Goal: Task Accomplishment & Management: Manage account settings

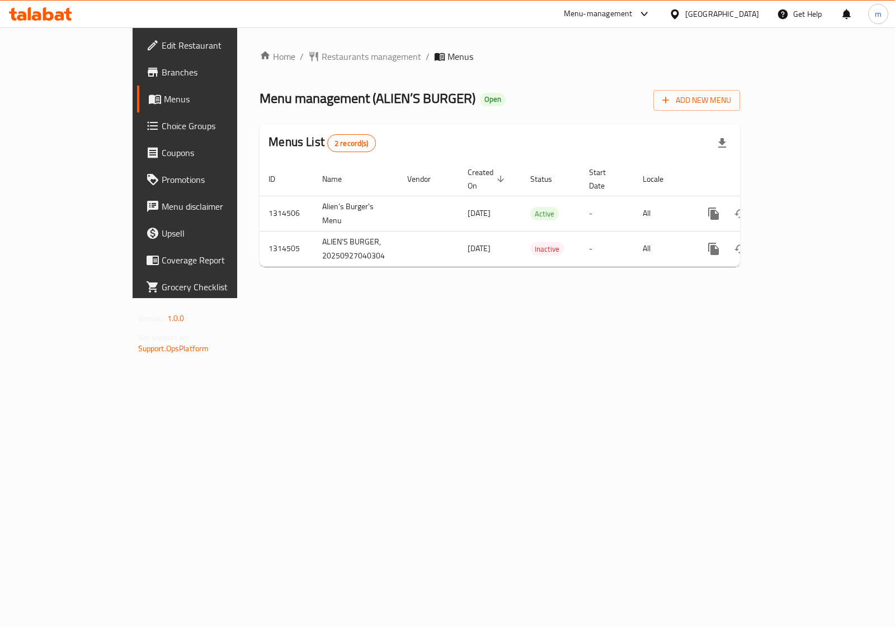
click at [162, 122] on span "Choice Groups" at bounding box center [217, 125] width 111 height 13
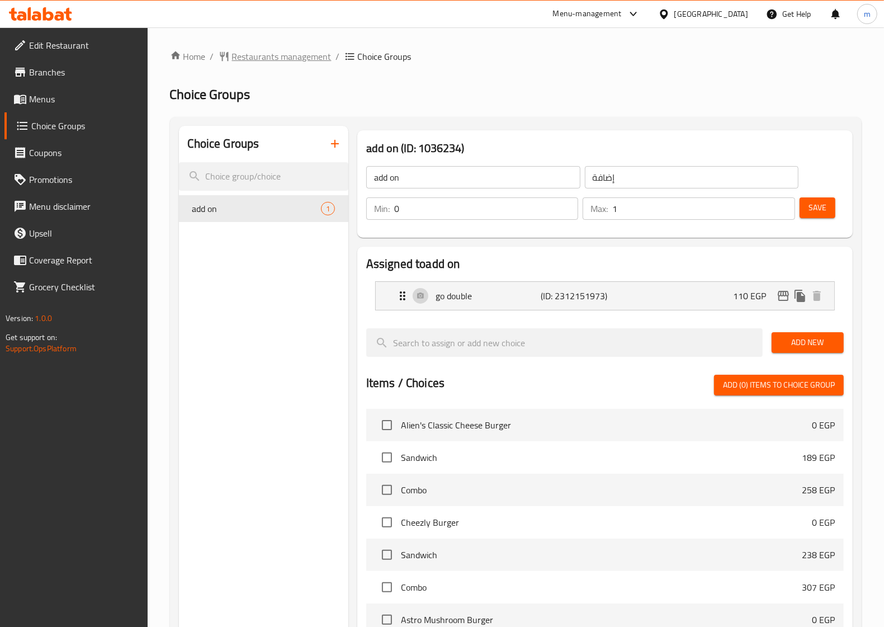
click at [266, 64] on div "Home / Restaurants management / Choice Groups Choice Groups Choice Groups add o…" at bounding box center [516, 466] width 692 height 832
click at [266, 50] on span "Restaurants management" at bounding box center [282, 56] width 100 height 13
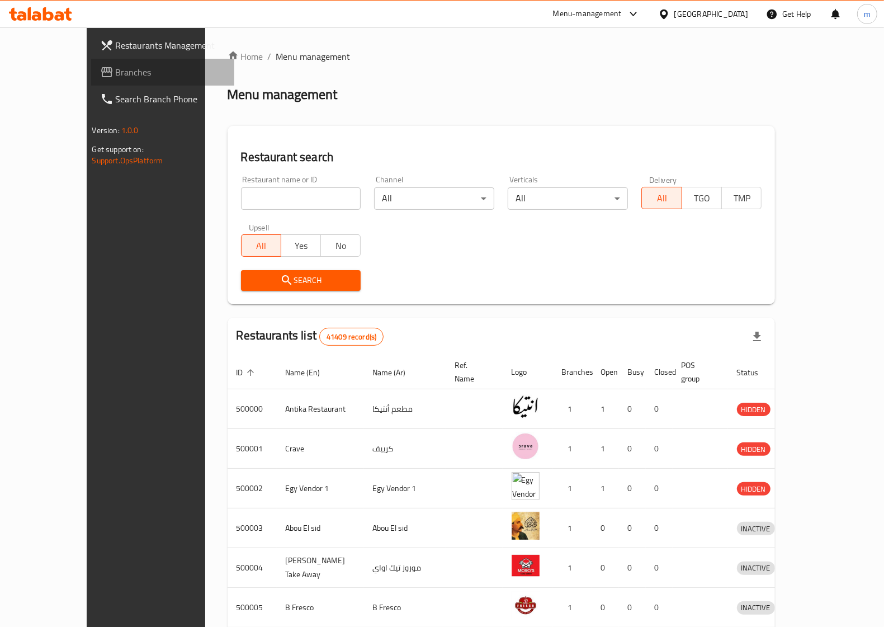
click at [116, 73] on span "Branches" at bounding box center [171, 71] width 110 height 13
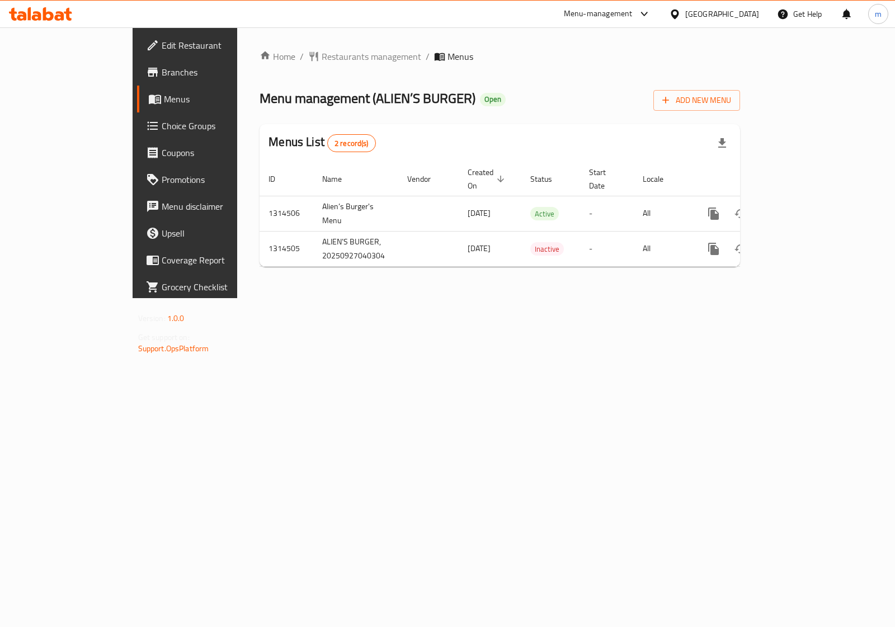
click at [162, 127] on span "Choice Groups" at bounding box center [217, 125] width 111 height 13
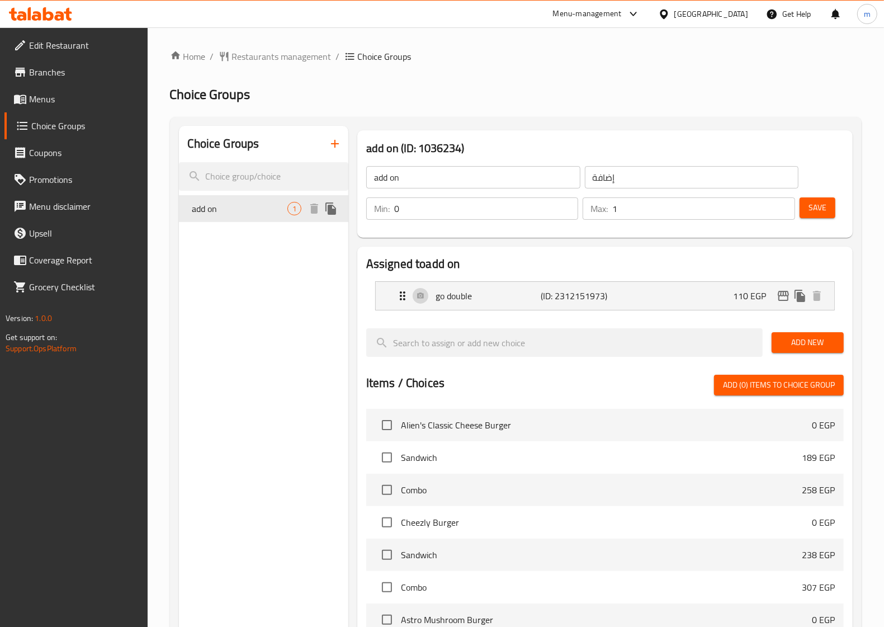
click at [219, 219] on div "add on 1" at bounding box center [263, 208] width 169 height 27
click at [220, 218] on div "add on 1" at bounding box center [263, 208] width 169 height 27
click at [221, 217] on div "add on 1" at bounding box center [263, 208] width 169 height 27
click at [255, 173] on input "search" at bounding box center [263, 176] width 169 height 29
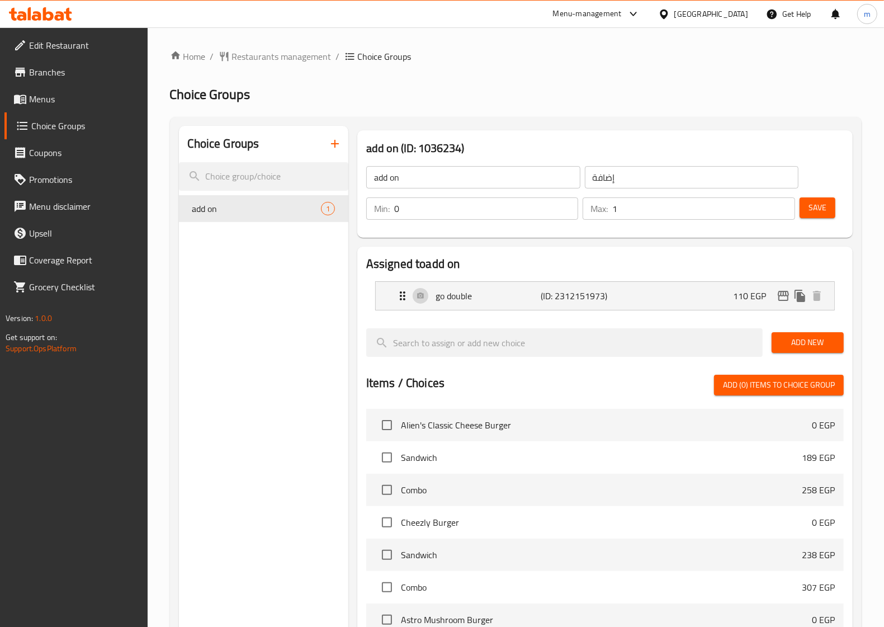
click at [256, 241] on div "Choice Groups add on 1" at bounding box center [263, 499] width 169 height 747
click at [294, 181] on input "search" at bounding box center [263, 176] width 169 height 29
paste input "Your Choice Of:"
type input "Your Choice Of:"
click at [74, 129] on span "Choice Groups" at bounding box center [84, 125] width 107 height 13
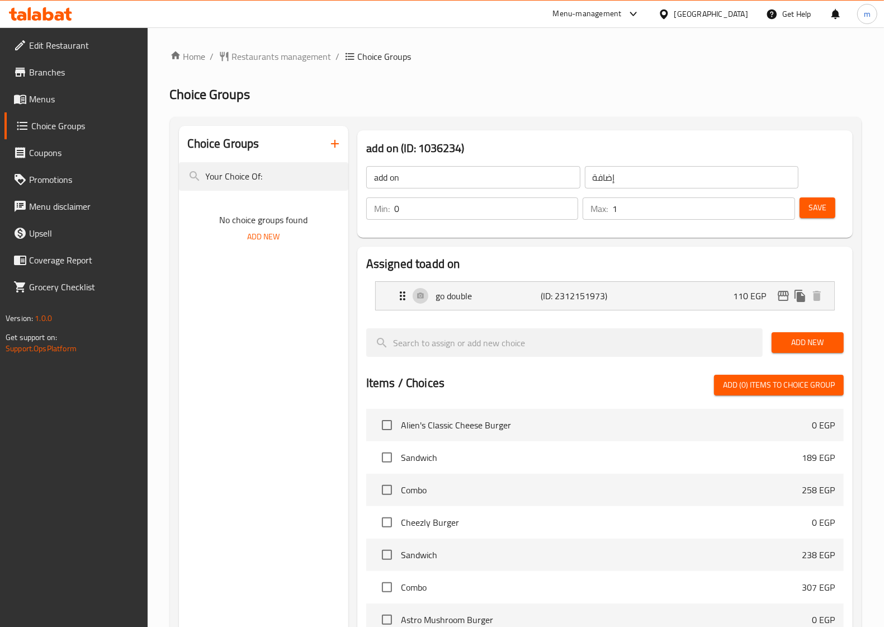
click at [74, 129] on span "Choice Groups" at bounding box center [84, 125] width 107 height 13
click at [286, 172] on input "Your Choice Of:" at bounding box center [263, 176] width 169 height 29
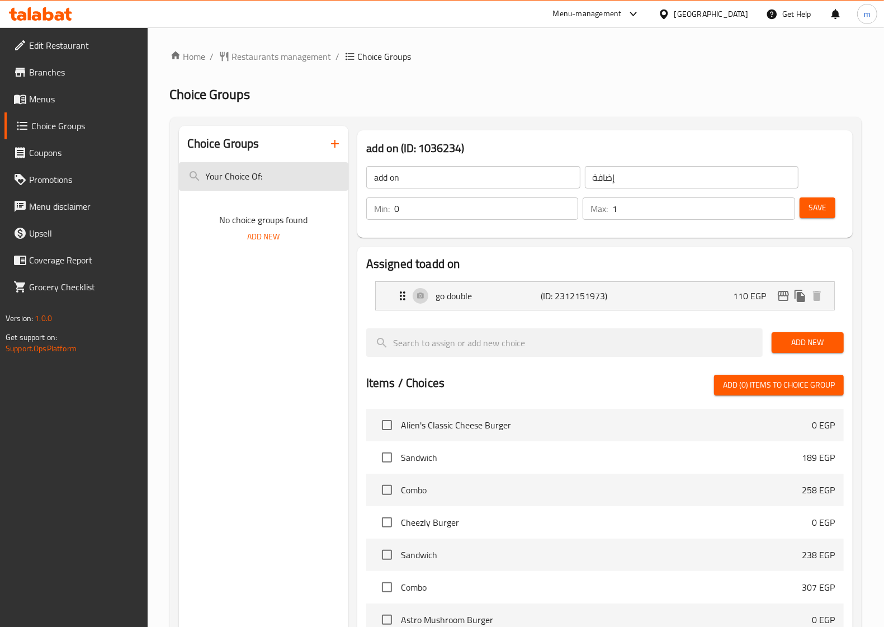
click at [286, 172] on input "Your Choice Of:" at bounding box center [263, 176] width 169 height 29
click at [280, 256] on div "Choice Groups add on 1" at bounding box center [263, 499] width 169 height 747
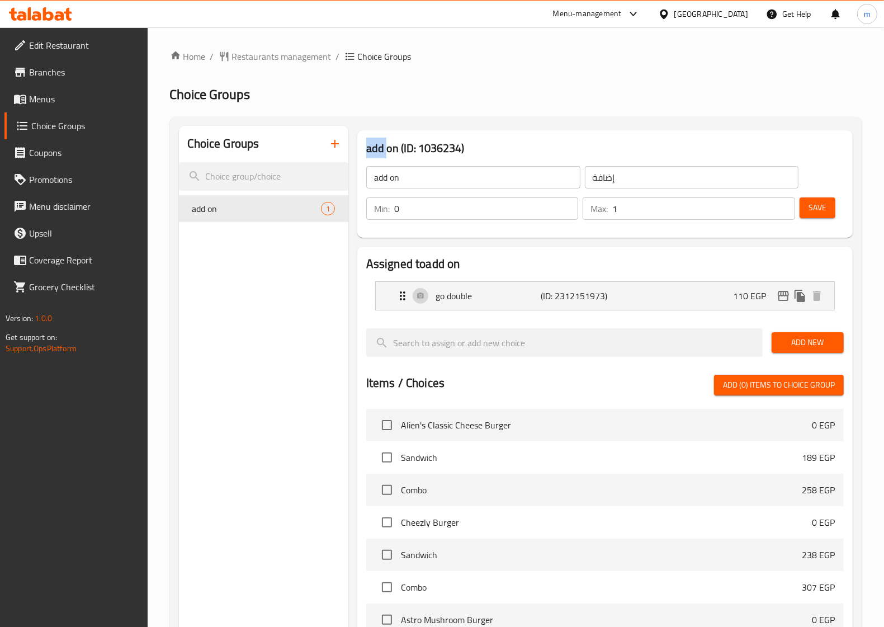
click at [280, 256] on div "Choice Groups add on 1" at bounding box center [263, 499] width 169 height 747
click at [280, 258] on div "Choice Groups add on 1" at bounding box center [263, 499] width 169 height 747
click at [249, 281] on div "Choice Groups add on 1" at bounding box center [263, 499] width 169 height 747
click at [244, 214] on span "add on" at bounding box center [239, 208] width 95 height 13
click at [244, 213] on span "add on" at bounding box center [239, 208] width 95 height 13
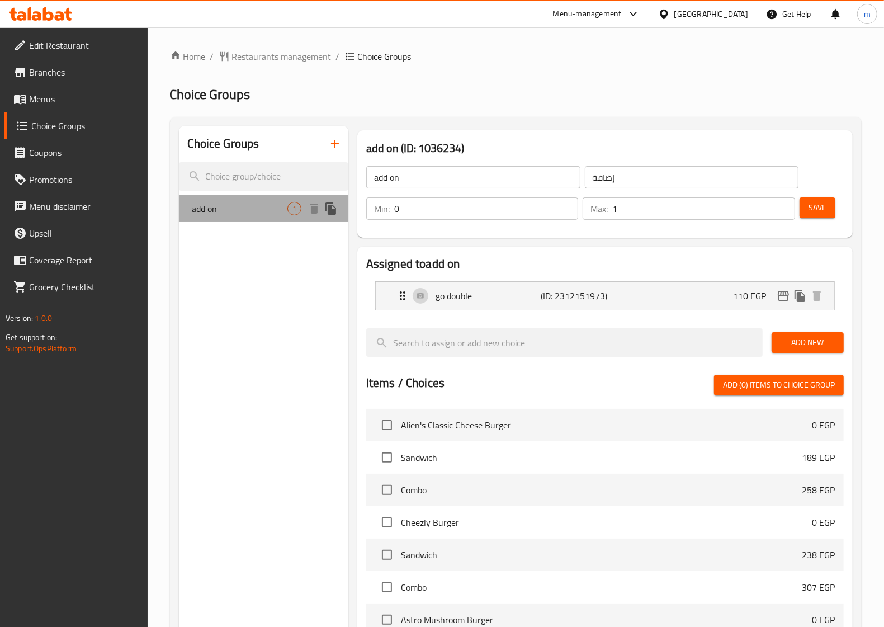
click at [244, 213] on span "add on" at bounding box center [239, 208] width 95 height 13
click at [246, 213] on span "add on" at bounding box center [239, 208] width 95 height 13
click at [249, 213] on span "add on" at bounding box center [239, 208] width 95 height 13
click at [251, 213] on span "add on" at bounding box center [239, 208] width 95 height 13
click at [252, 213] on span "add on" at bounding box center [239, 208] width 95 height 13
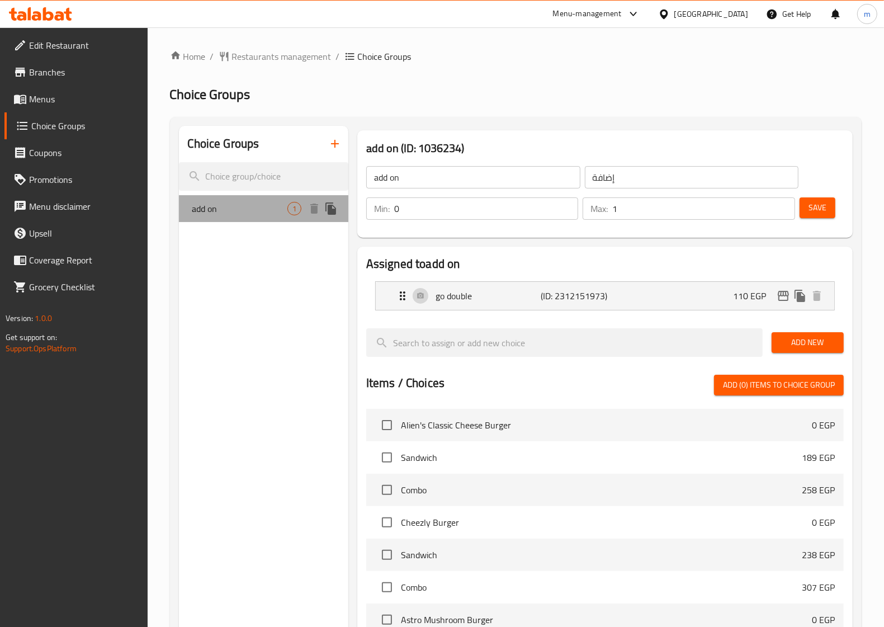
click at [252, 213] on span "add on" at bounding box center [239, 208] width 95 height 13
click at [101, 107] on link "Menus" at bounding box center [75, 99] width 143 height 27
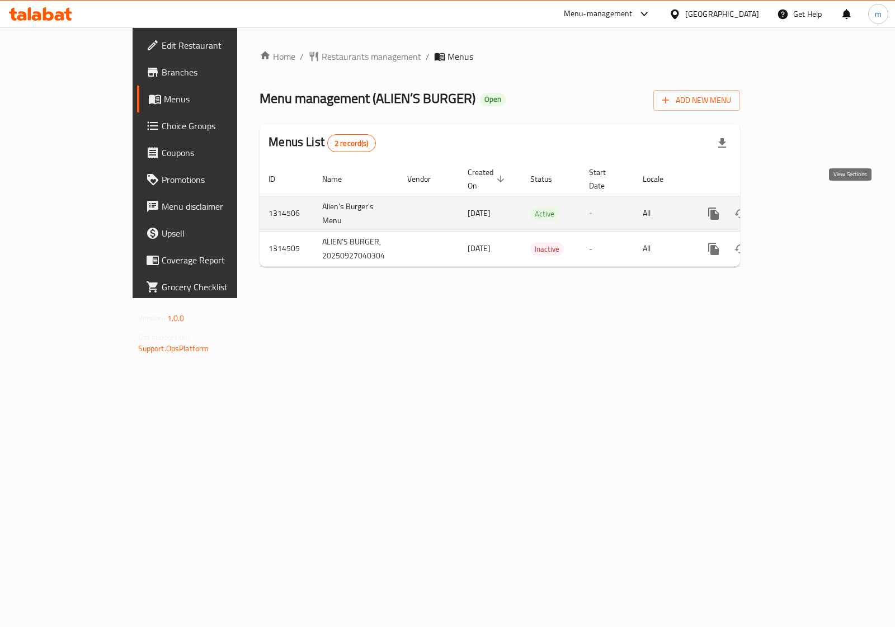
click at [808, 204] on link "enhanced table" at bounding box center [794, 213] width 27 height 27
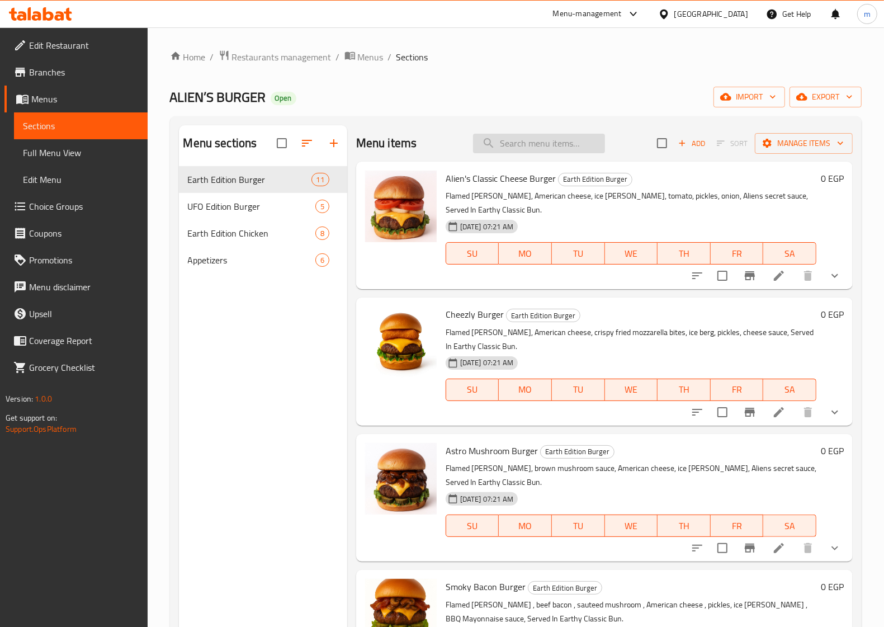
click at [561, 149] on input "search" at bounding box center [539, 144] width 132 height 20
paste input "Alien's Classic Cheese Burger"
type input "Alien's Classic Cheese Burger"
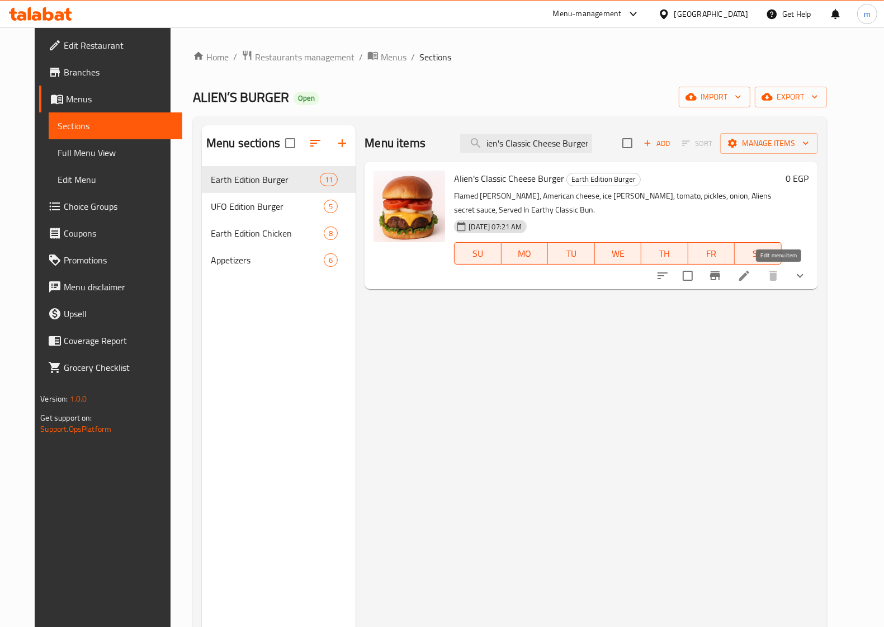
click at [751, 277] on icon at bounding box center [744, 275] width 13 height 13
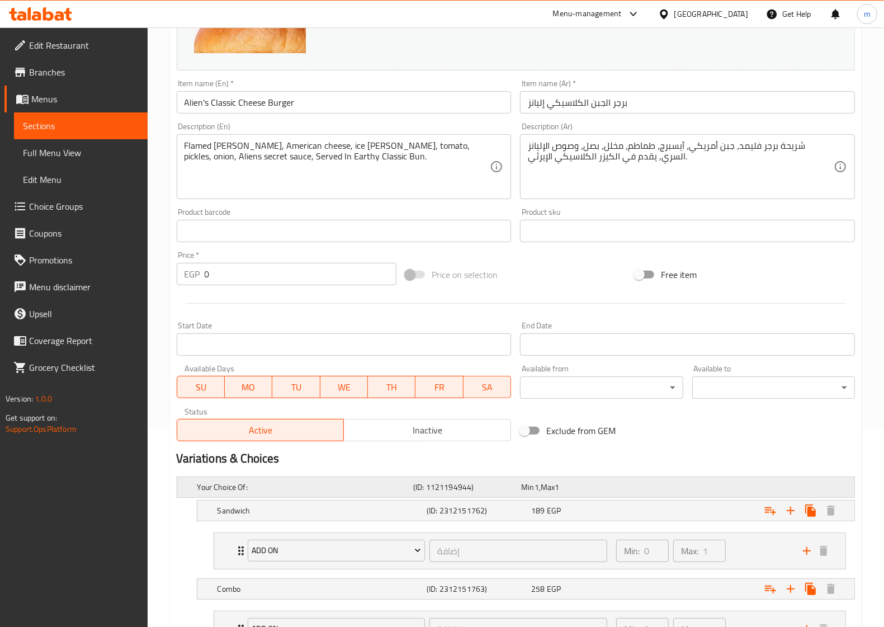
scroll to position [298, 0]
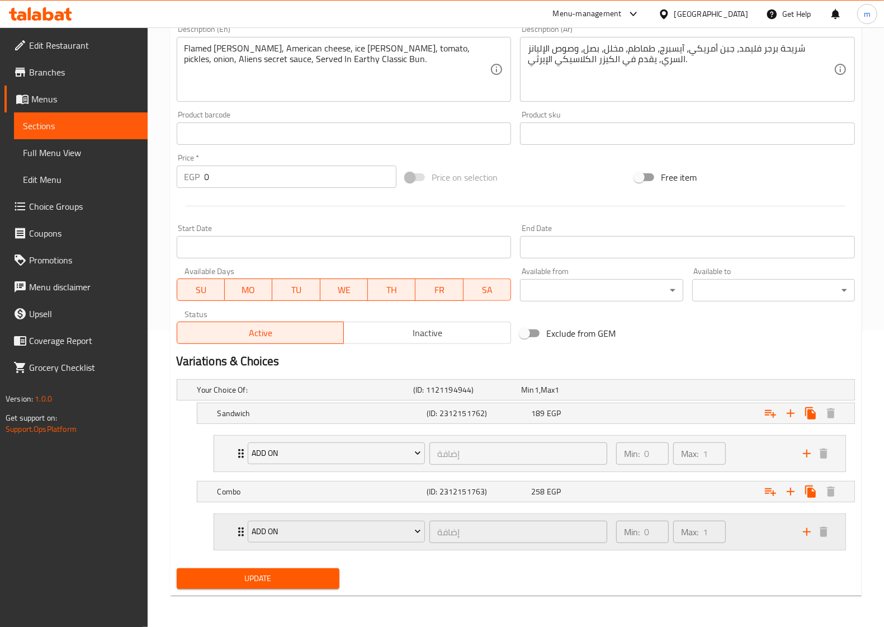
click at [228, 529] on div "add on إضافة ​ Min: 0 ​ Max: 1 ​" at bounding box center [529, 532] width 631 height 36
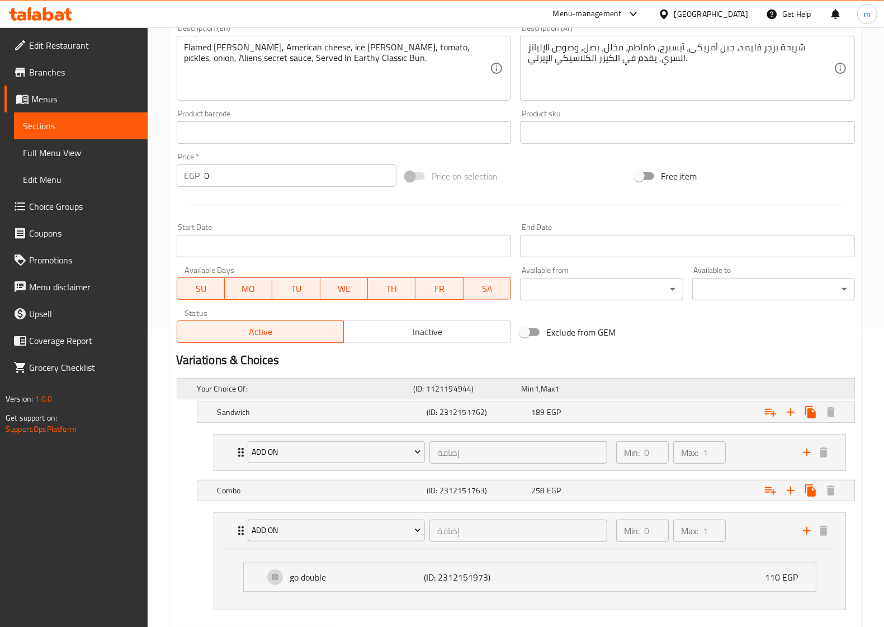
click at [190, 389] on div "Your Choice Of: (ID: 1121194944) Min 1 , Max 1" at bounding box center [515, 389] width 677 height 20
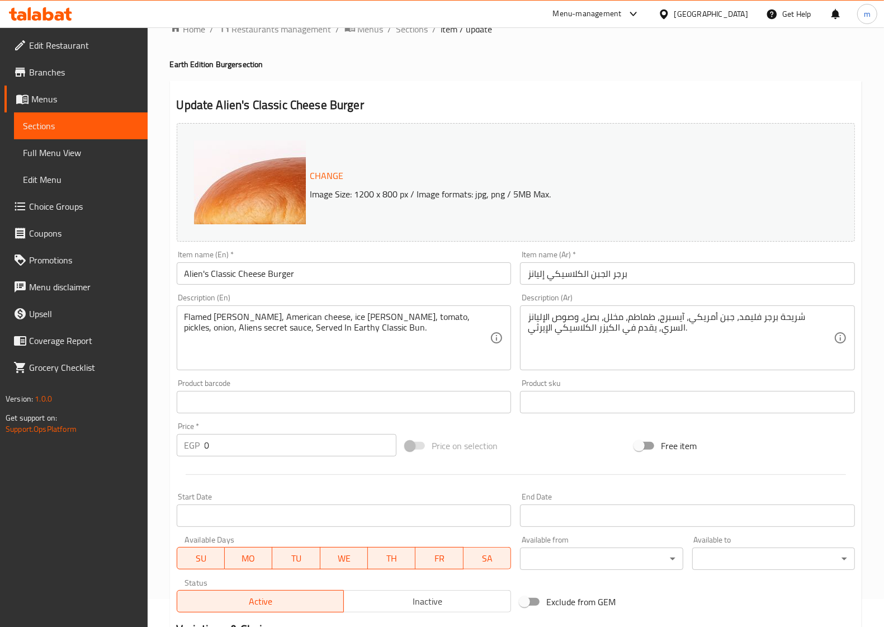
scroll to position [0, 0]
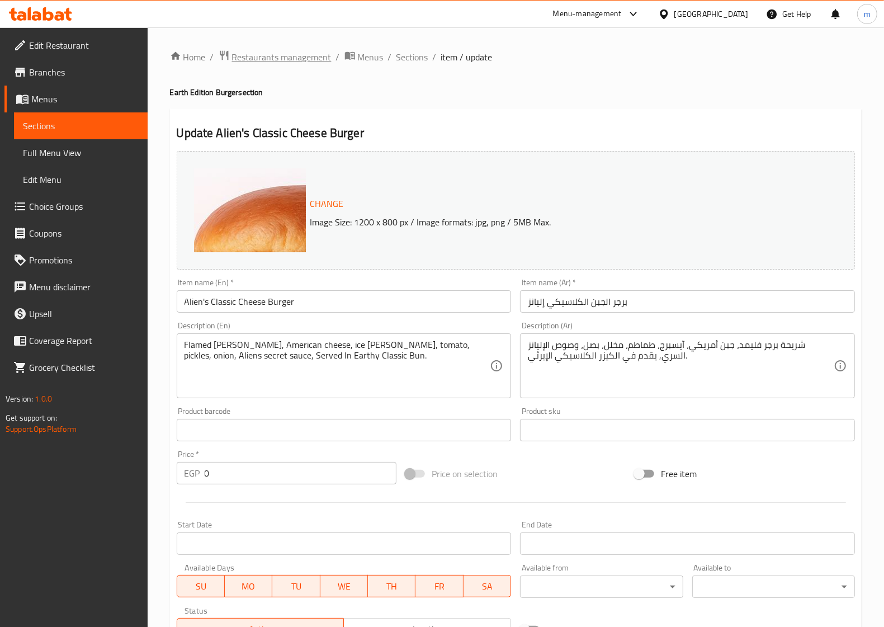
click at [266, 60] on span "Restaurants management" at bounding box center [282, 56] width 100 height 13
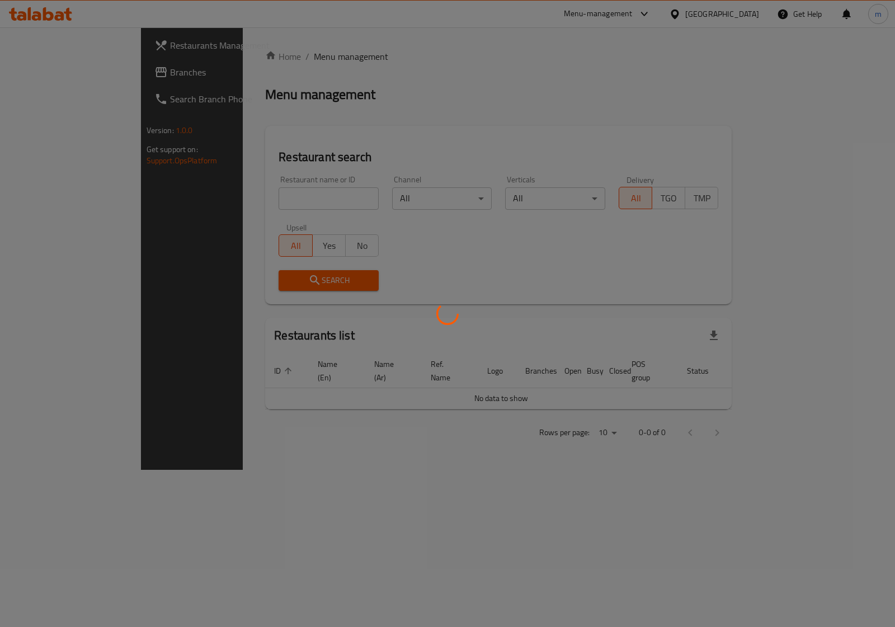
click at [38, 73] on div at bounding box center [447, 313] width 895 height 627
click at [38, 72] on div at bounding box center [447, 313] width 895 height 627
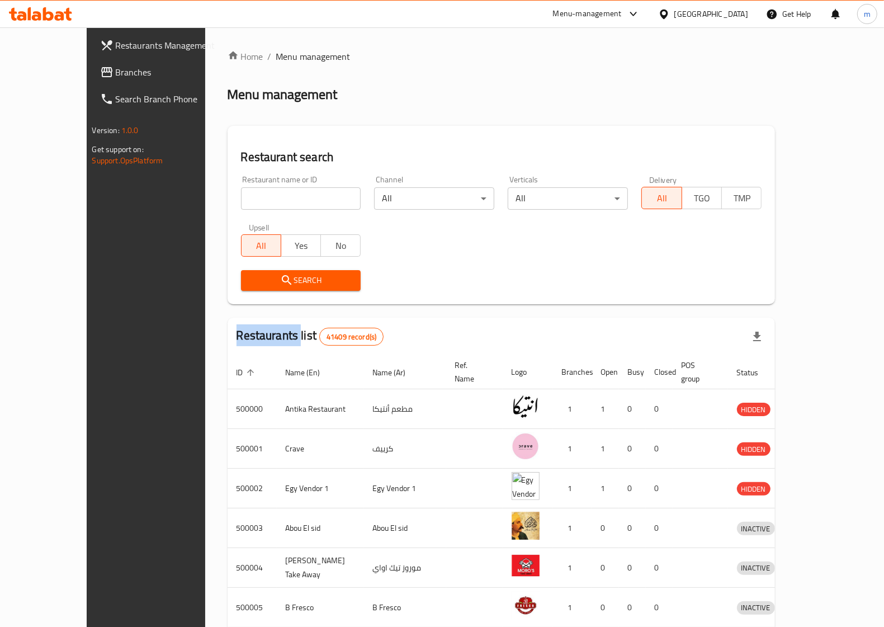
click at [100, 77] on icon at bounding box center [106, 71] width 13 height 13
